Goal: Transaction & Acquisition: Book appointment/travel/reservation

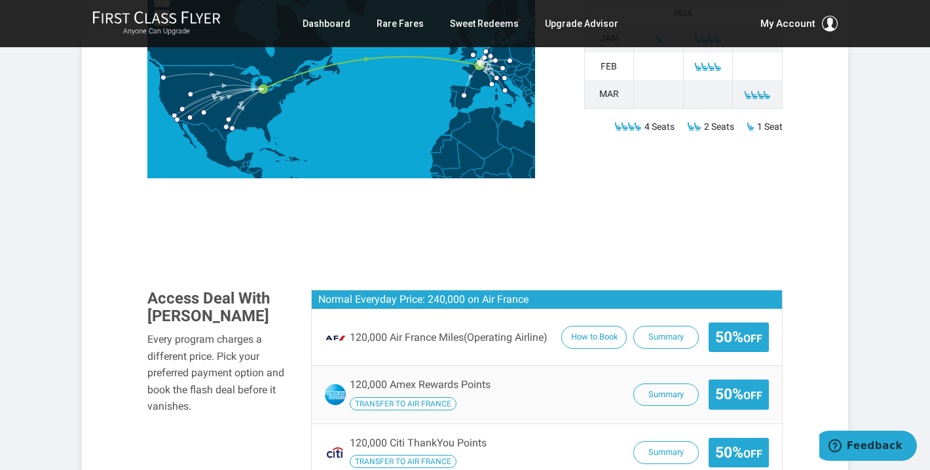
scroll to position [661, 0]
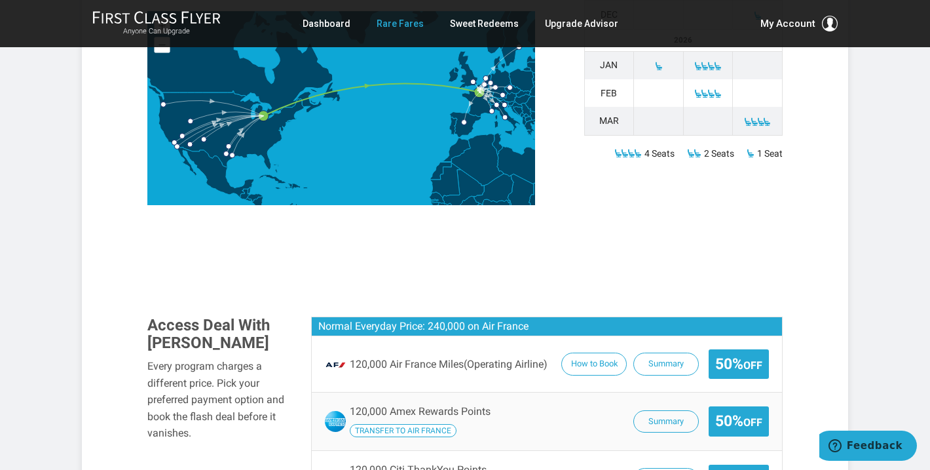
click at [403, 22] on link "Rare Fares" at bounding box center [400, 24] width 47 height 24
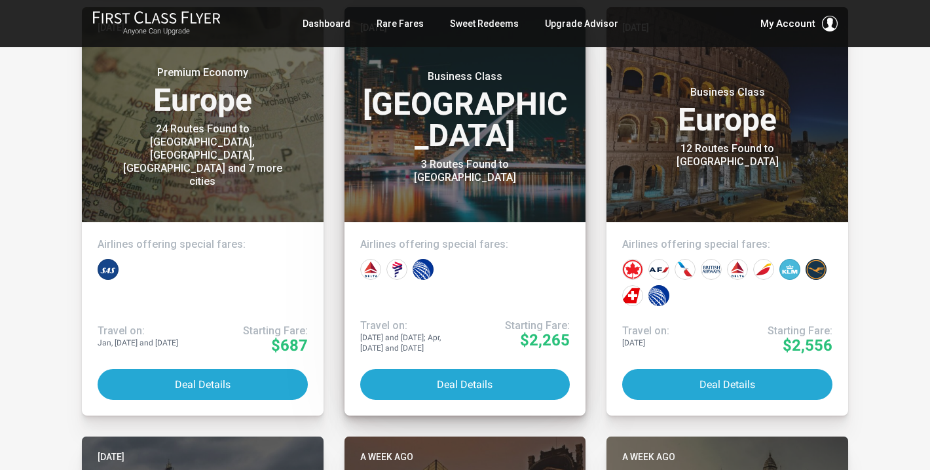
scroll to position [764, 0]
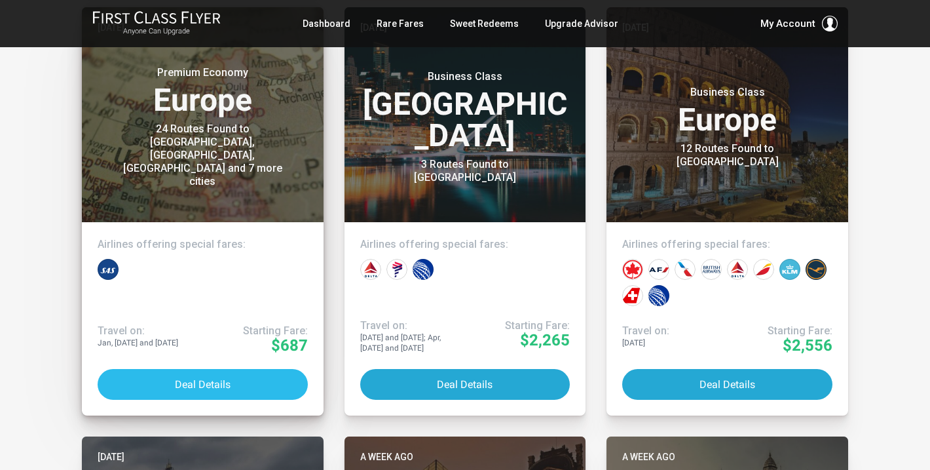
click at [216, 380] on button "Deal Details" at bounding box center [203, 384] width 210 height 31
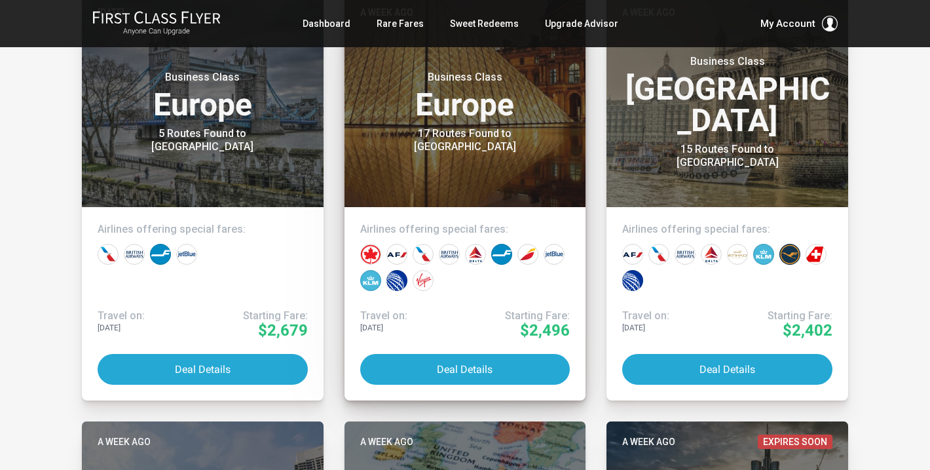
scroll to position [1208, 0]
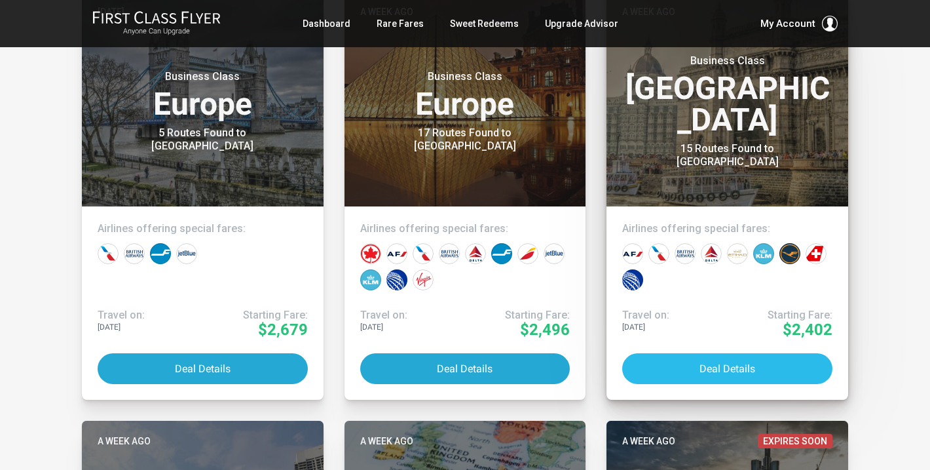
click at [734, 371] on button "Deal Details" at bounding box center [727, 368] width 210 height 31
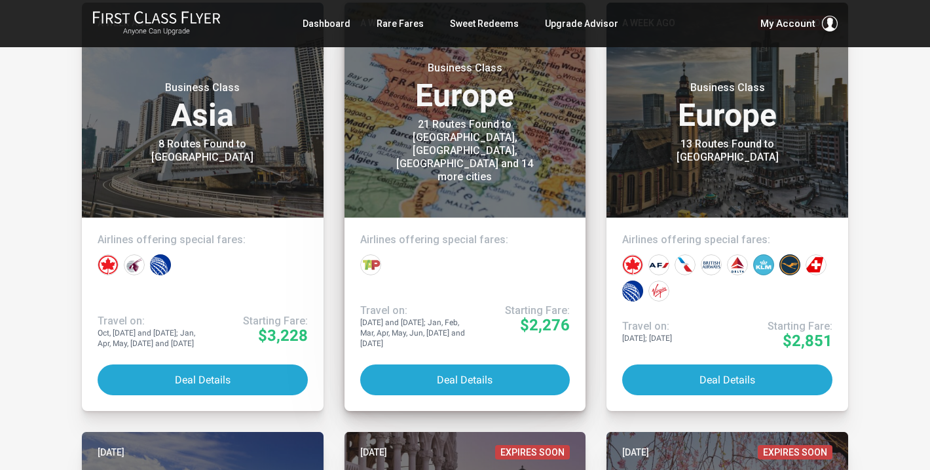
scroll to position [1651, 0]
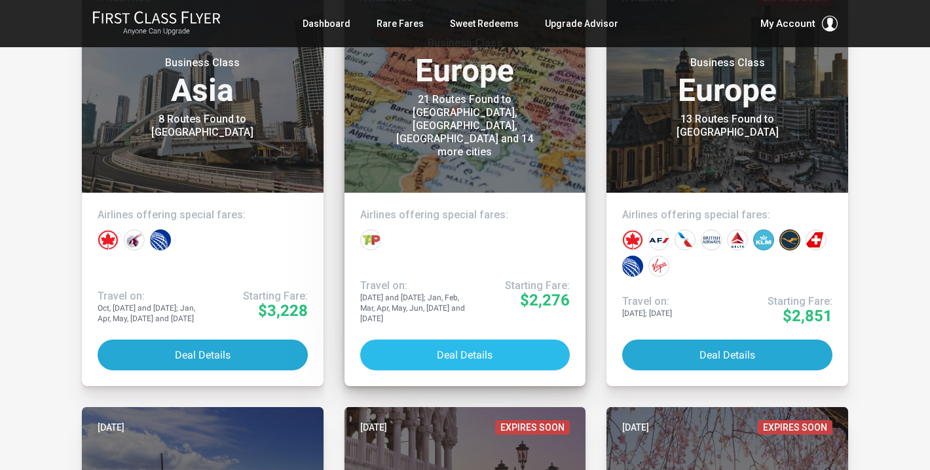
click at [530, 354] on button "Deal Details" at bounding box center [465, 354] width 210 height 31
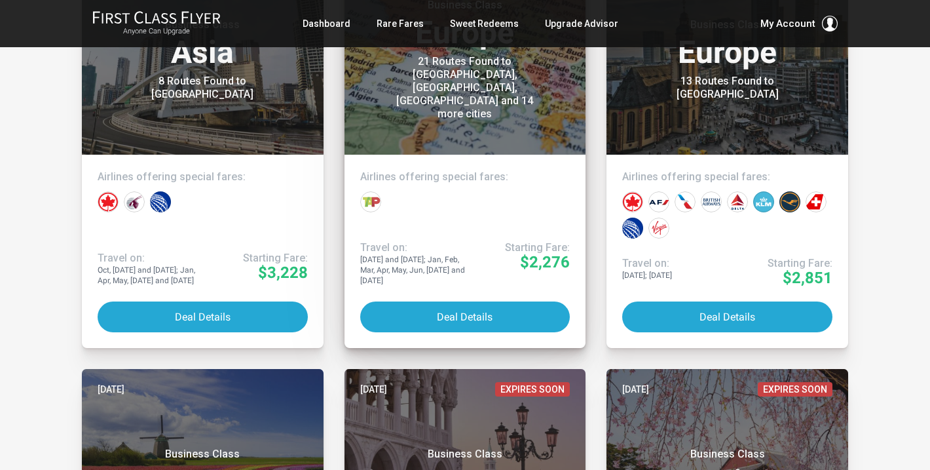
scroll to position [1689, 0]
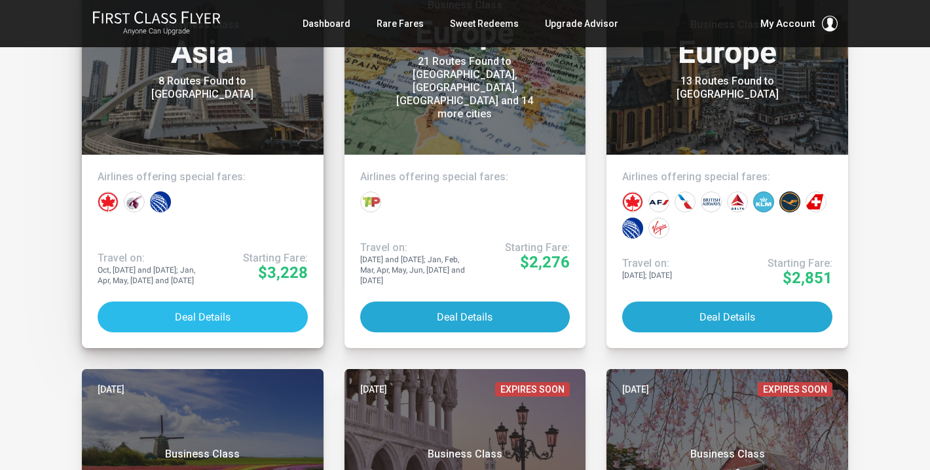
click at [227, 311] on button "Deal Details" at bounding box center [203, 316] width 210 height 31
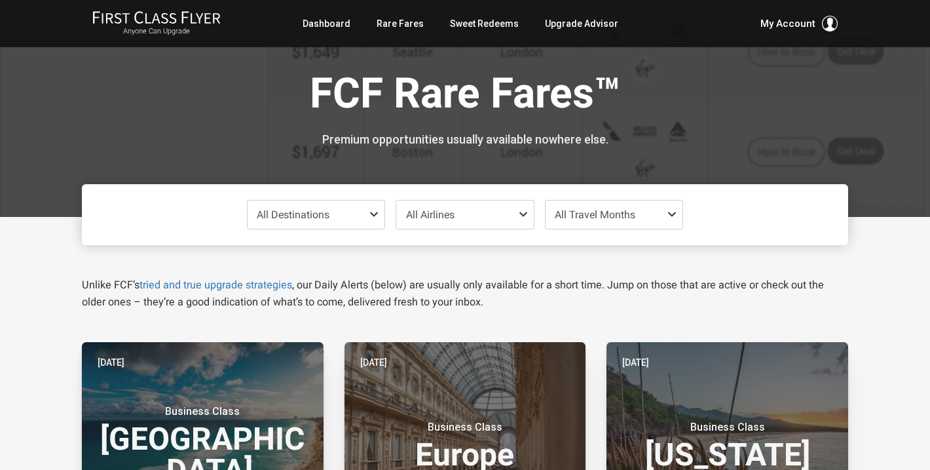
scroll to position [0, 0]
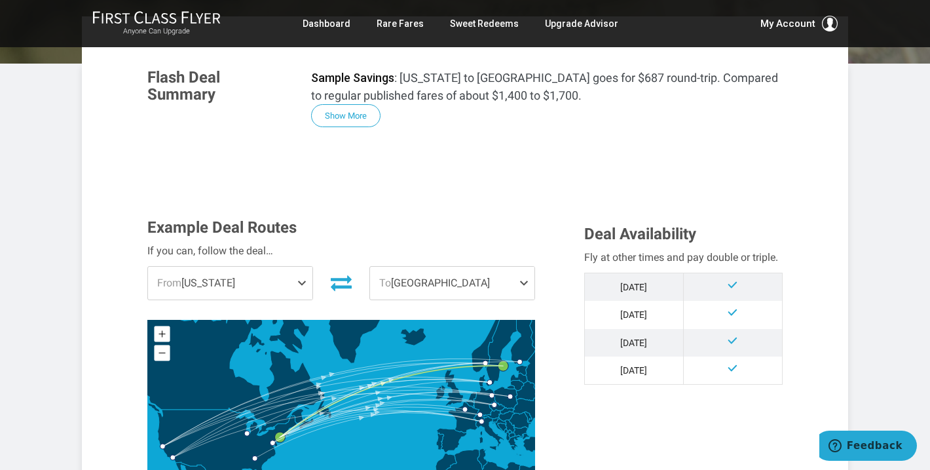
scroll to position [274, 0]
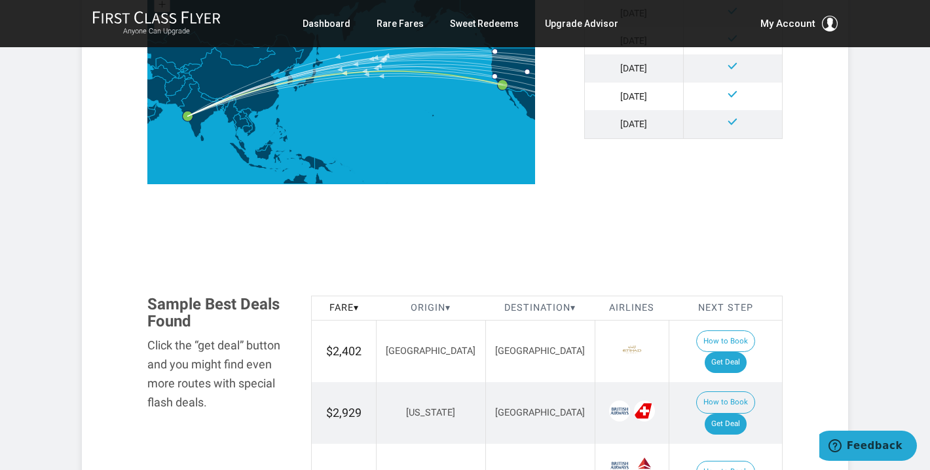
scroll to position [540, 0]
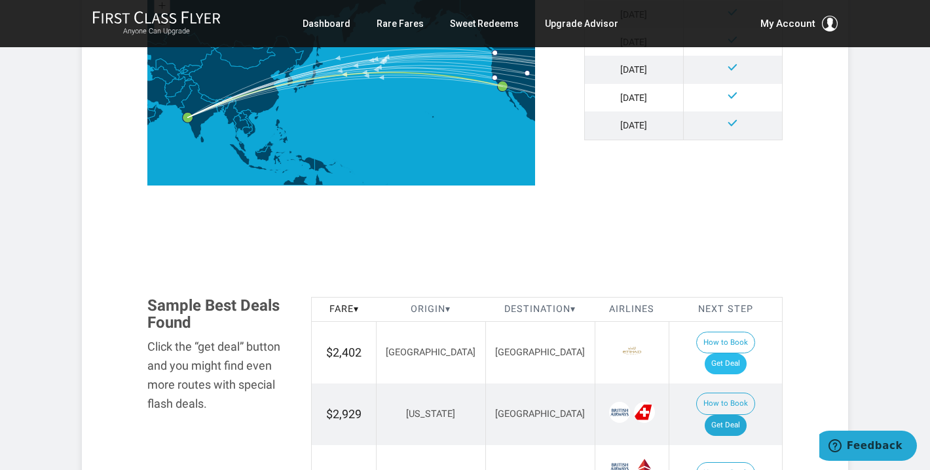
click at [731, 353] on link "Get Deal" at bounding box center [726, 363] width 42 height 21
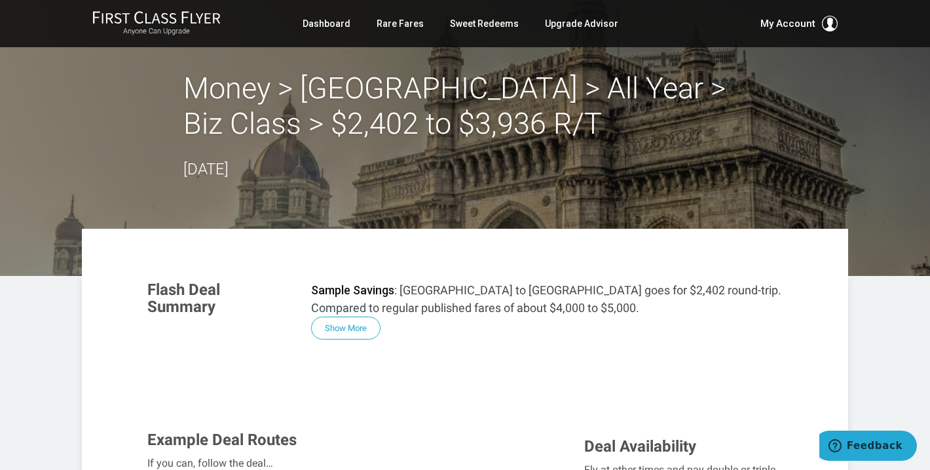
scroll to position [0, 0]
click at [455, 1] on div "Anyone Can Upgrade Dashboard Rare Fares Sweet Redeems Upgrade Advisor Profile L…" at bounding box center [465, 23] width 930 height 47
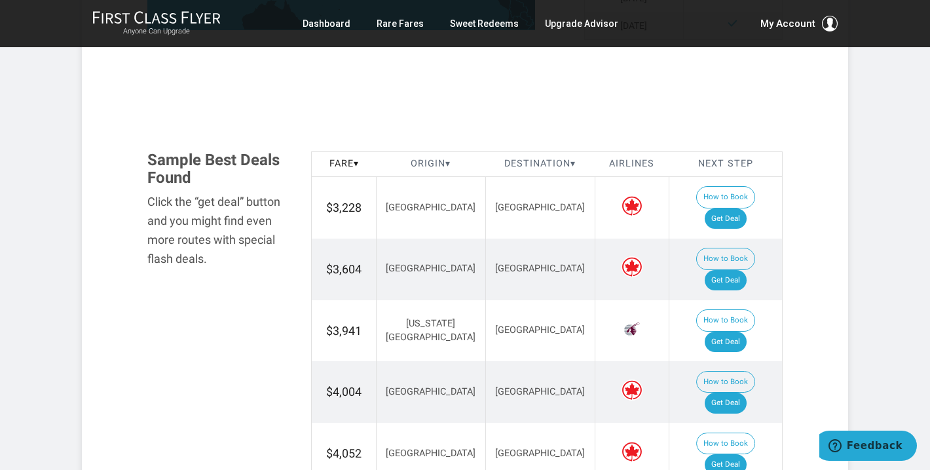
scroll to position [695, 0]
